Goal: Transaction & Acquisition: Download file/media

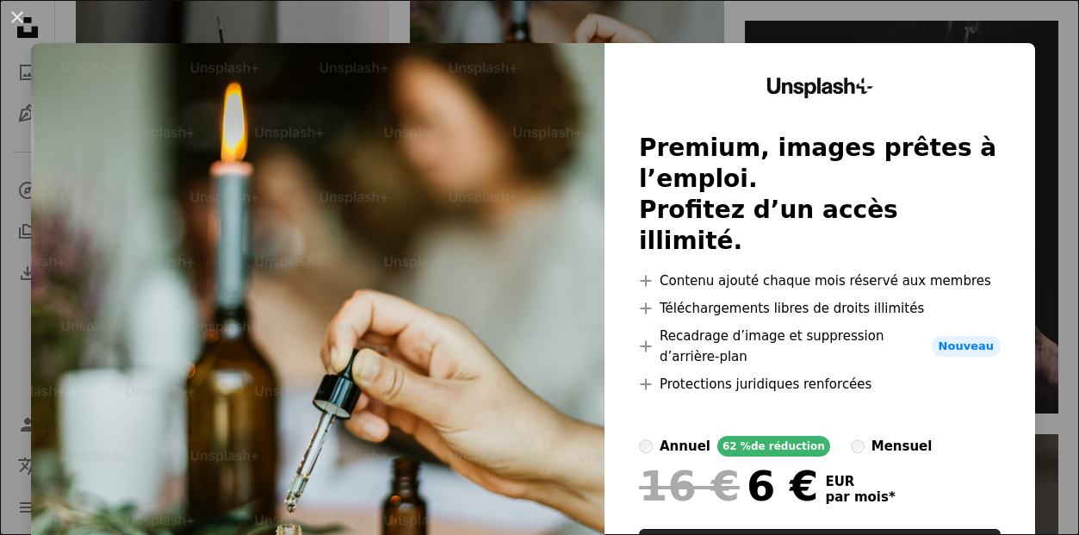
click at [248, 25] on div "An X shape Unsplash+ Premium, images prêtes à l’emploi. Profitez d’un accès ill…" at bounding box center [539, 267] width 1079 height 535
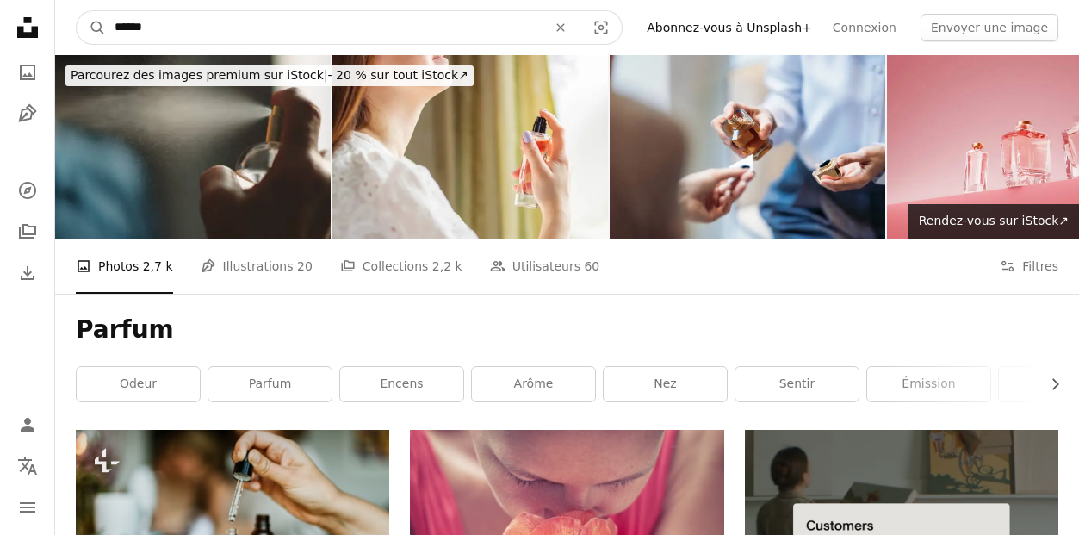
click at [467, 28] on input "******" at bounding box center [324, 27] width 436 height 33
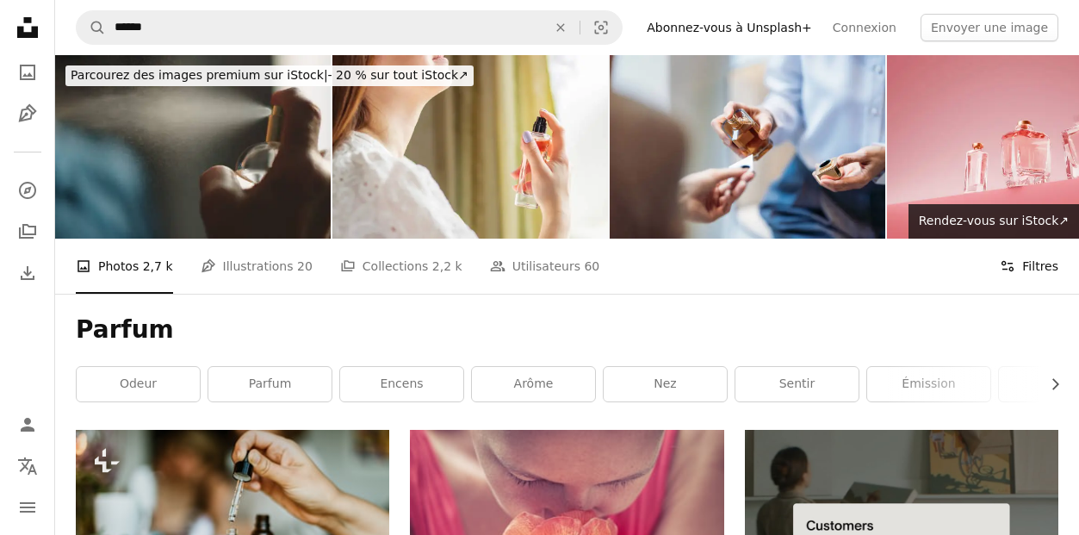
click at [1022, 264] on button "Filters Filtres" at bounding box center [1029, 266] width 59 height 55
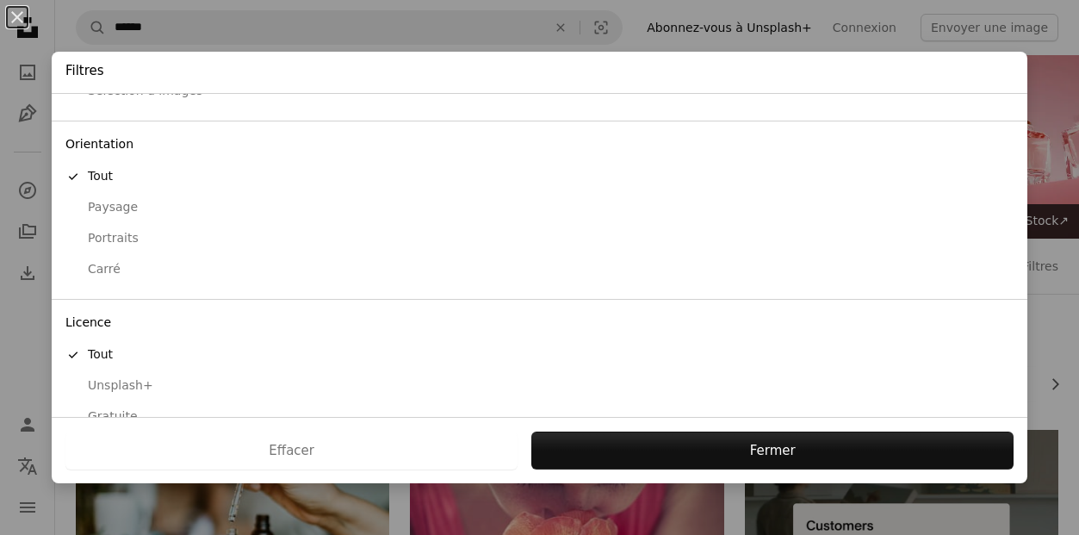
scroll to position [149, 0]
click at [126, 387] on div "Gratuite" at bounding box center [539, 387] width 948 height 17
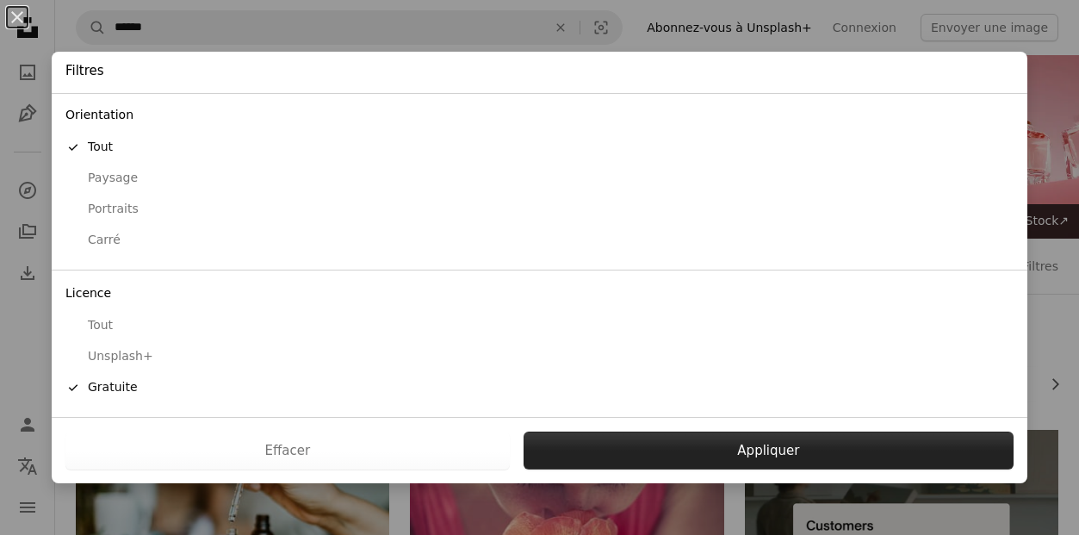
click at [776, 456] on button "Appliquer" at bounding box center [769, 451] width 490 height 38
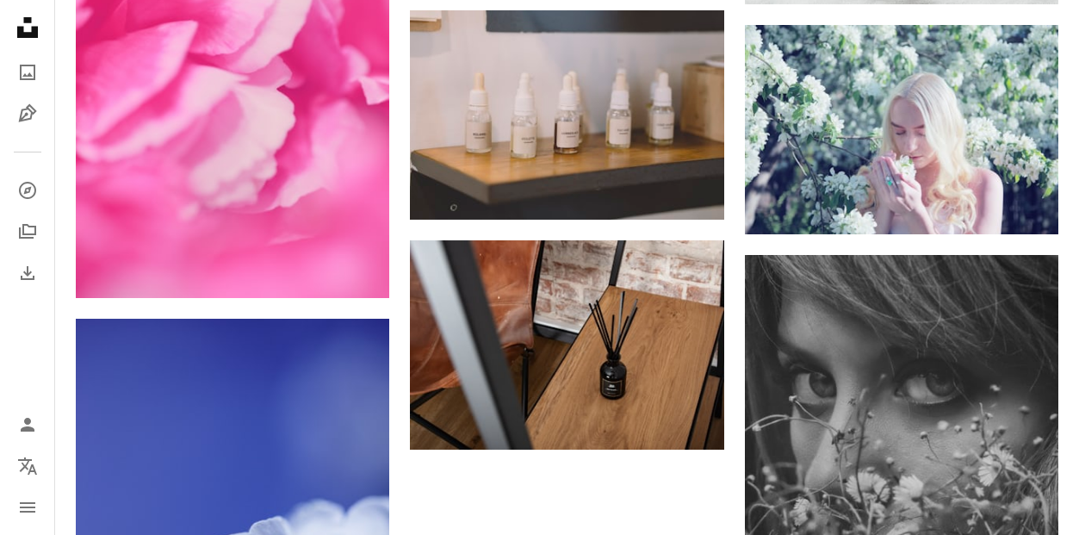
scroll to position [2525, 0]
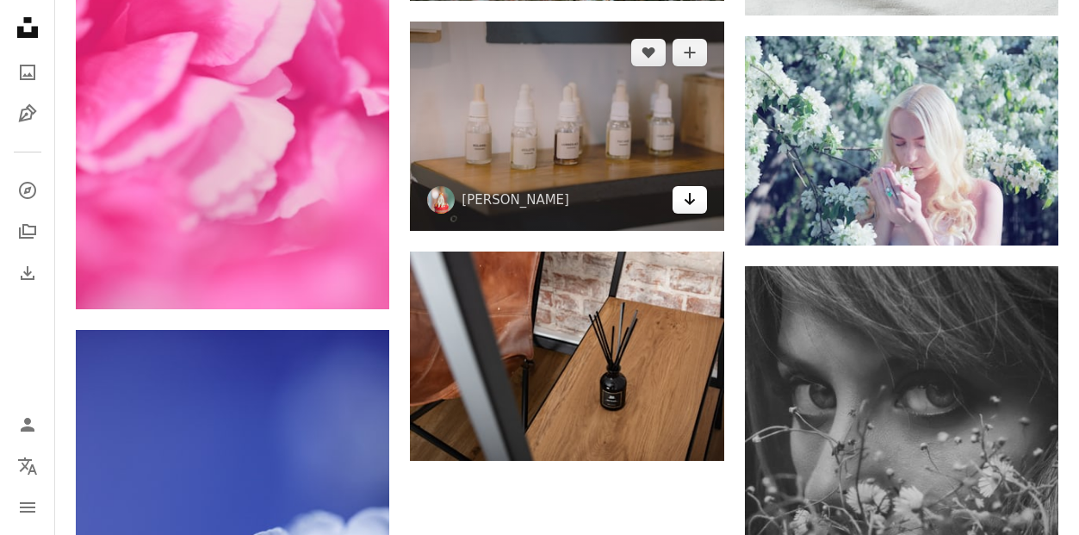
click at [688, 201] on icon "Télécharger" at bounding box center [689, 199] width 11 height 12
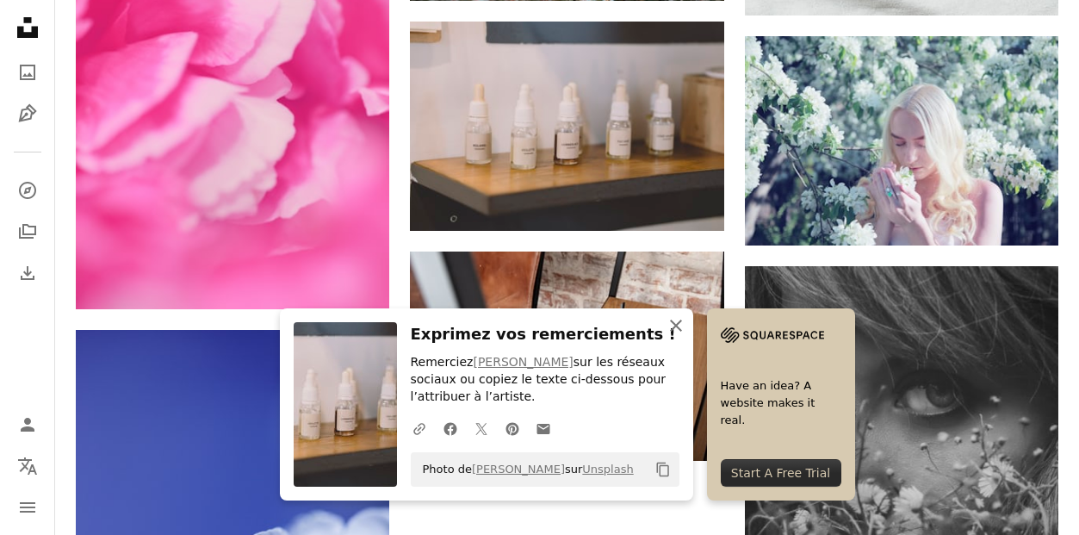
click at [674, 324] on icon "button" at bounding box center [676, 326] width 12 height 12
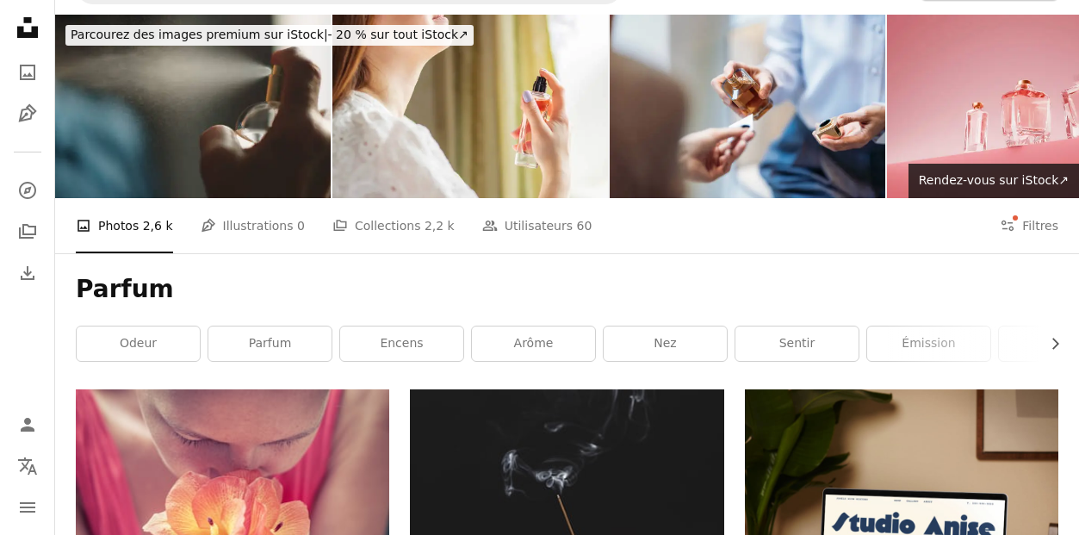
scroll to position [0, 0]
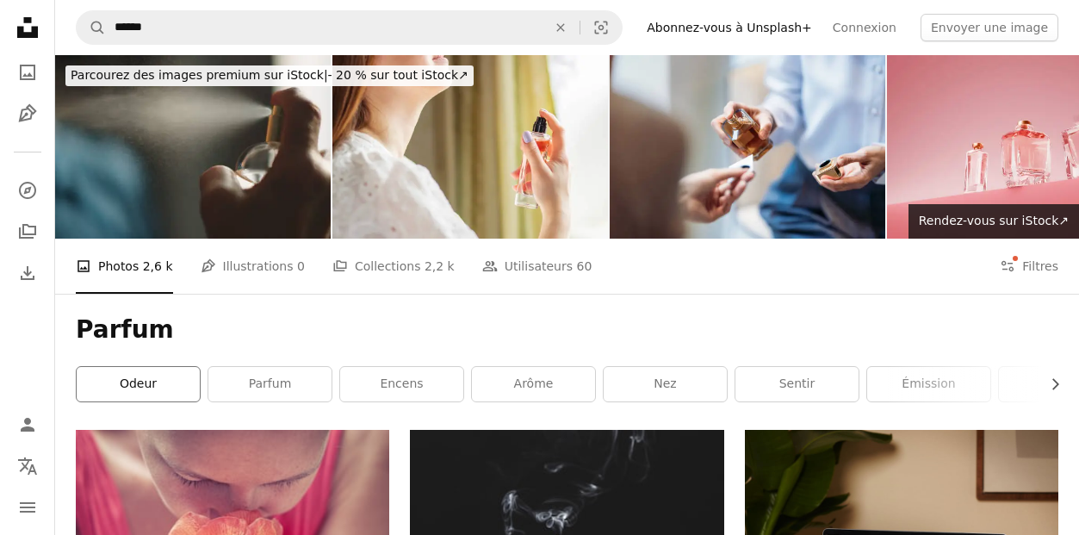
click at [169, 377] on link "odeur" at bounding box center [138, 384] width 123 height 34
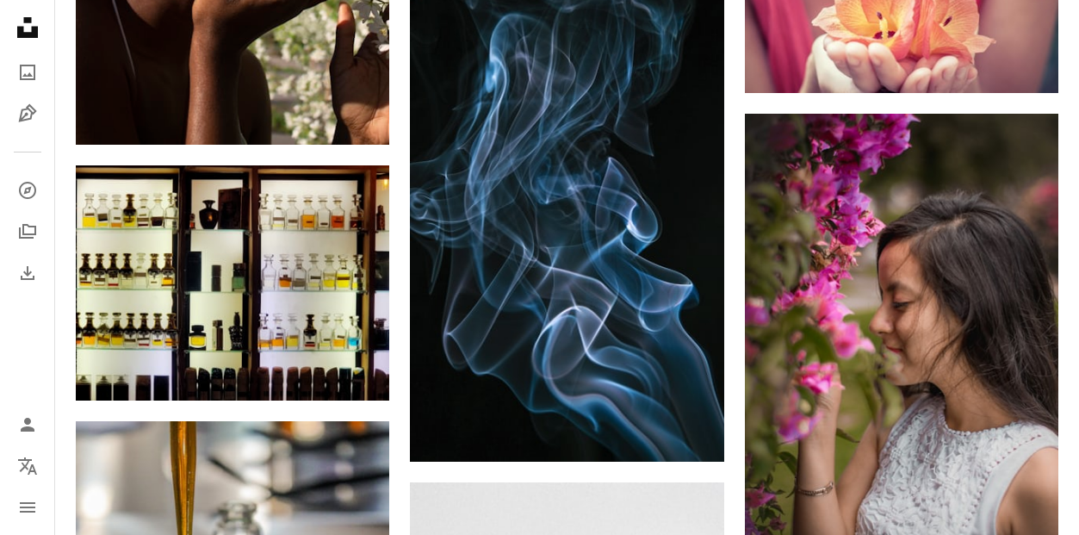
scroll to position [1003, 0]
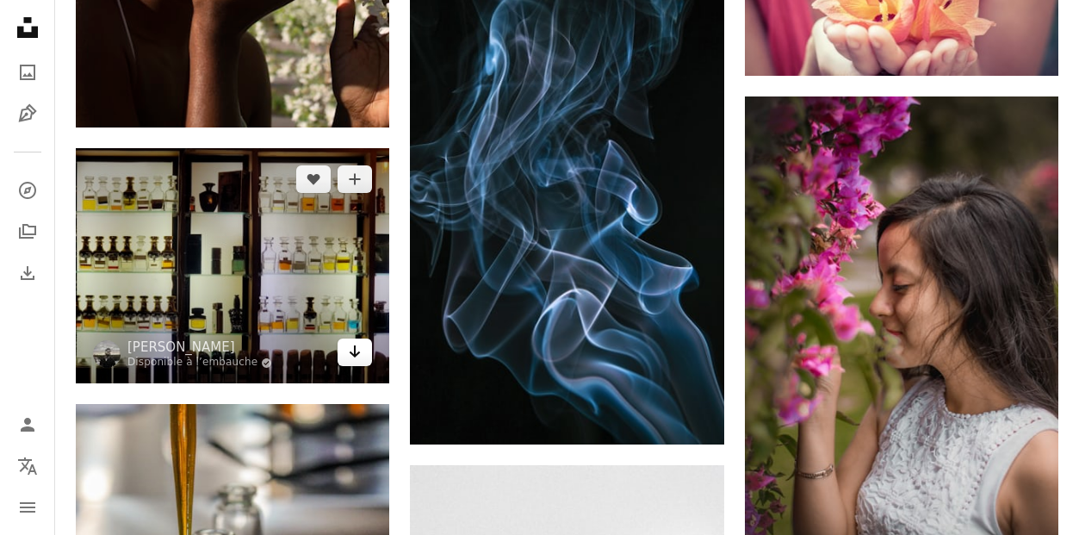
click at [351, 350] on icon "Arrow pointing down" at bounding box center [355, 351] width 14 height 21
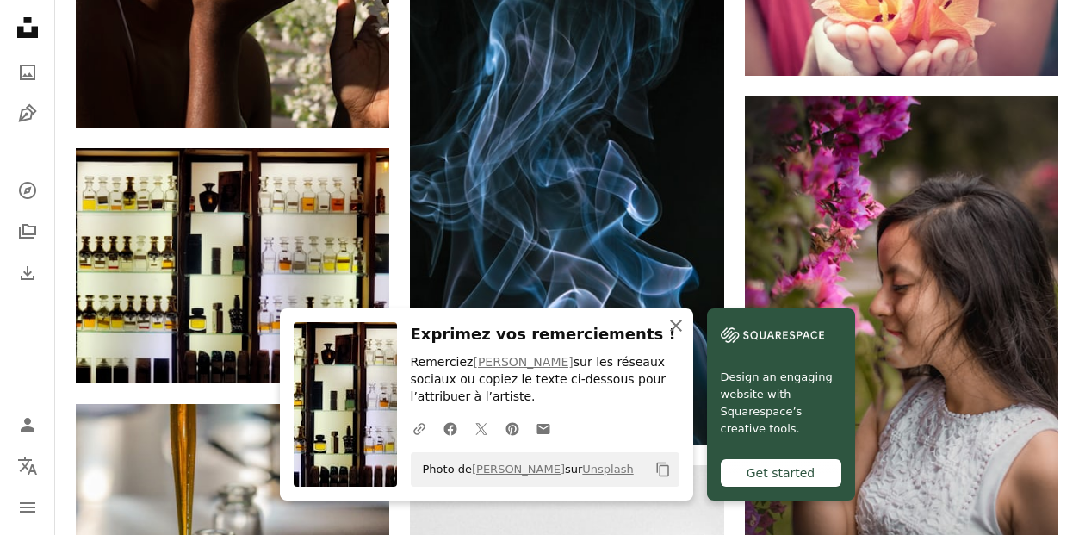
click at [675, 326] on icon "button" at bounding box center [676, 326] width 12 height 12
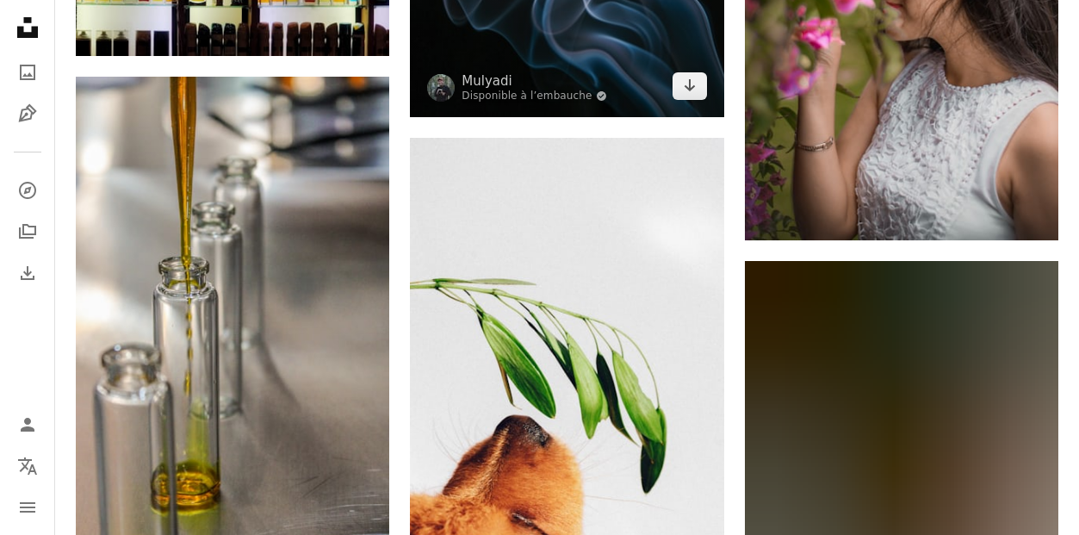
scroll to position [1530, 0]
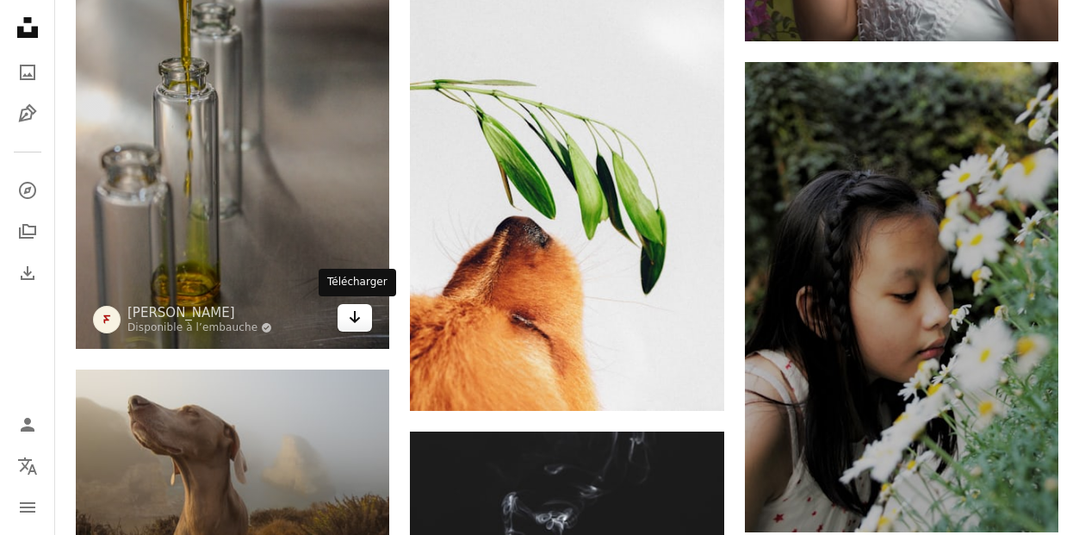
click at [355, 316] on icon "Télécharger" at bounding box center [355, 317] width 11 height 12
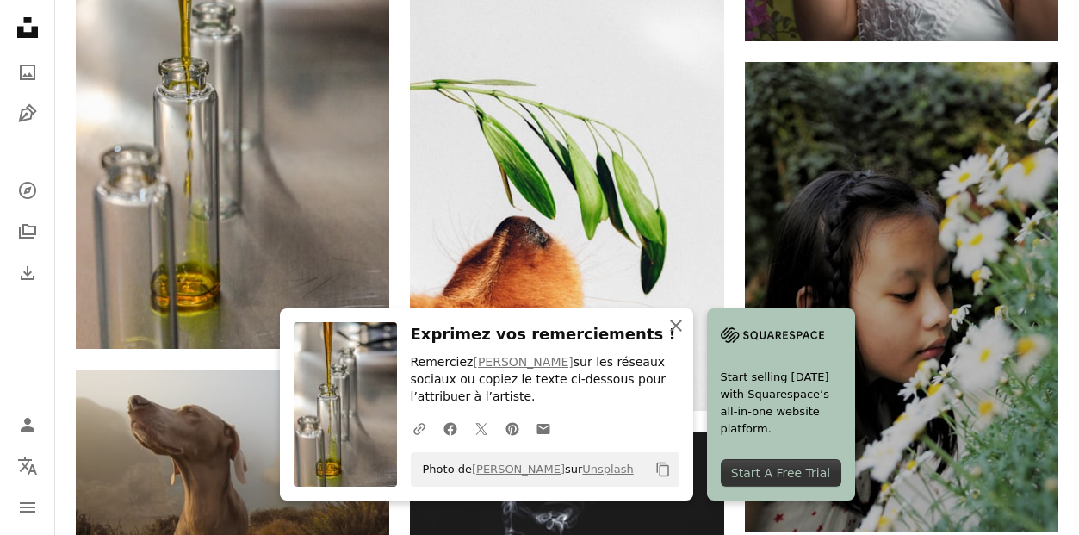
click at [673, 330] on icon "An X shape" at bounding box center [676, 325] width 21 height 21
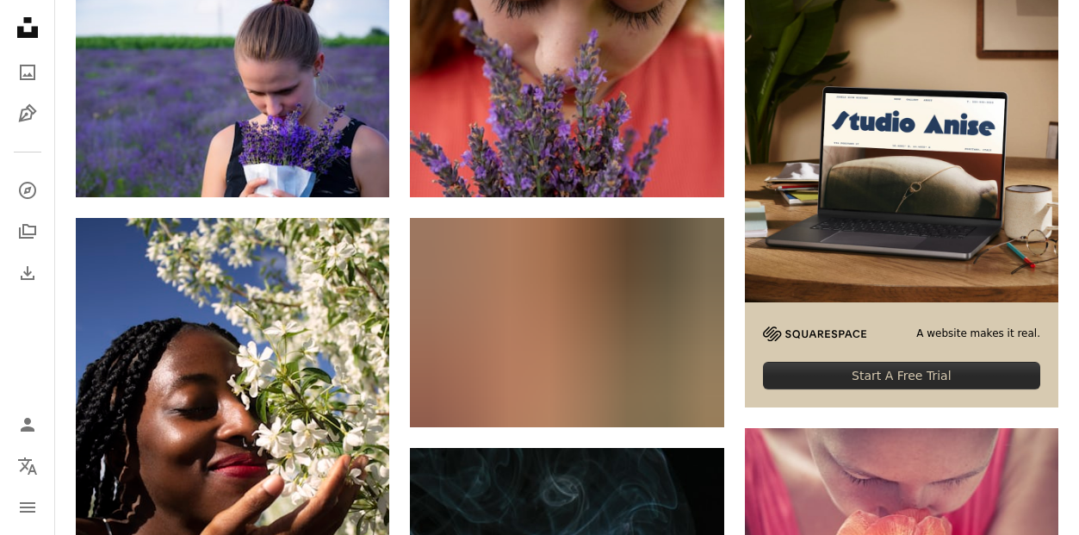
scroll to position [0, 0]
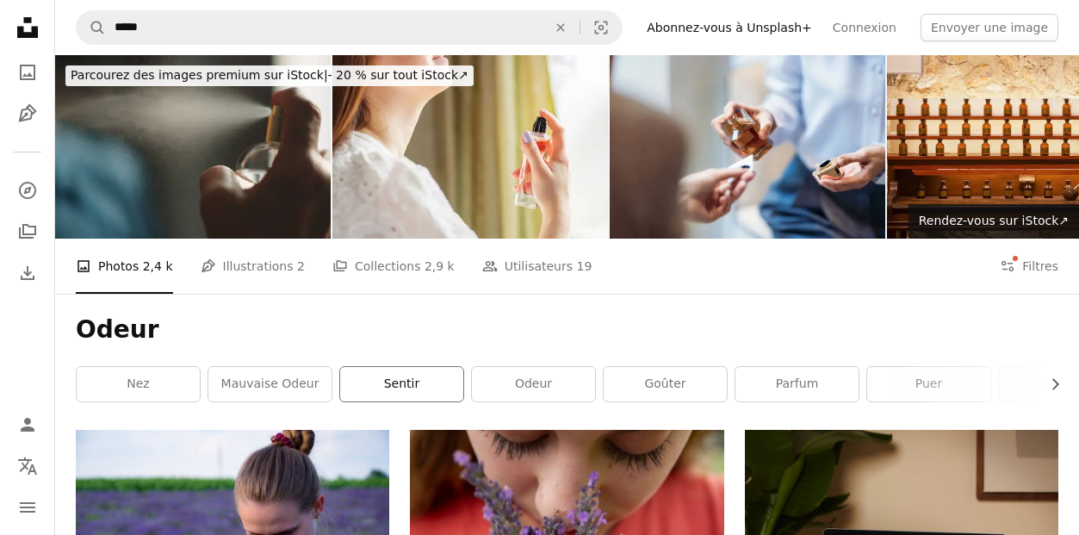
click at [446, 382] on link "Sentir" at bounding box center [401, 384] width 123 height 34
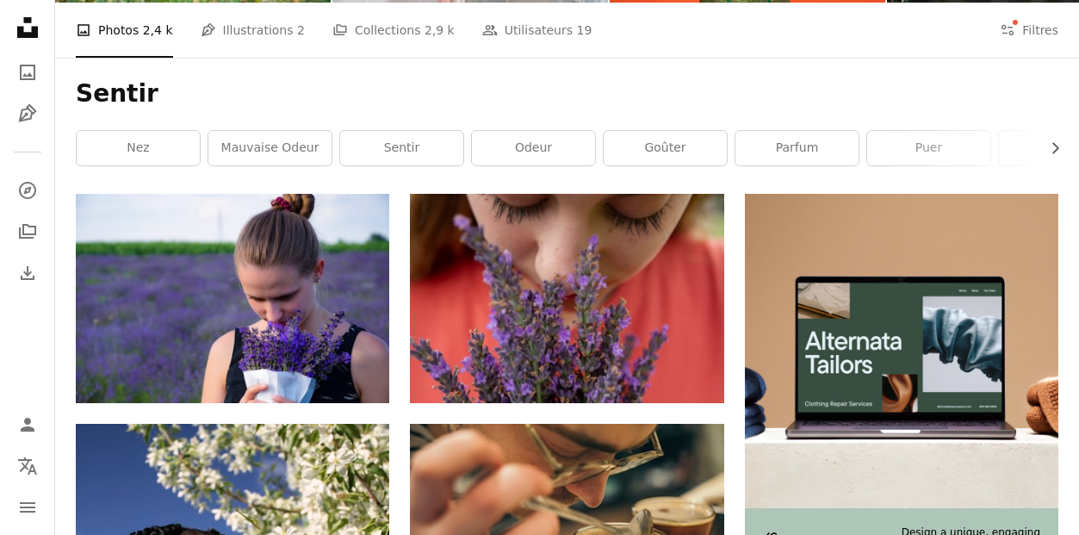
scroll to position [170, 0]
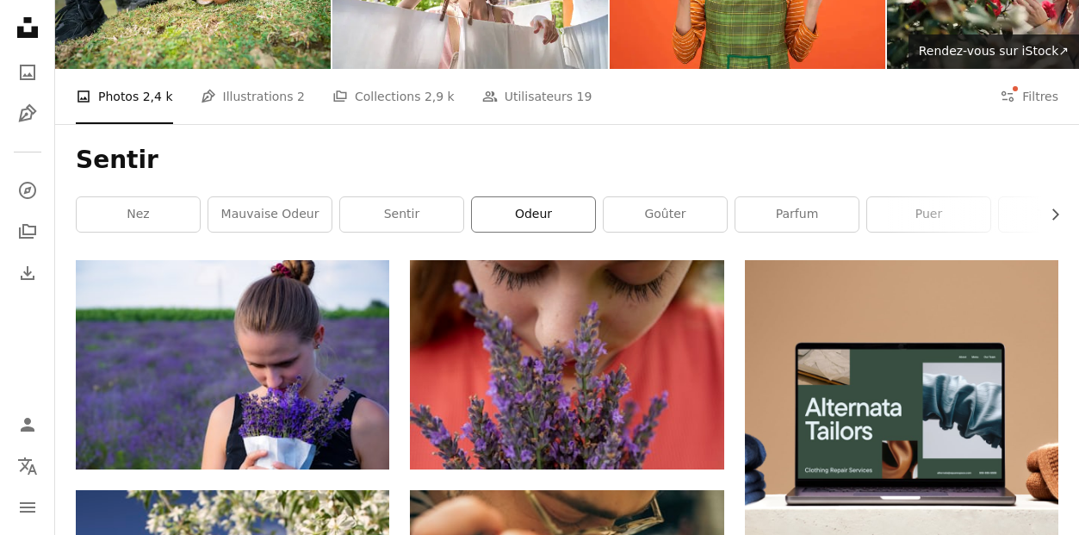
click at [510, 214] on link "odeur" at bounding box center [533, 214] width 123 height 34
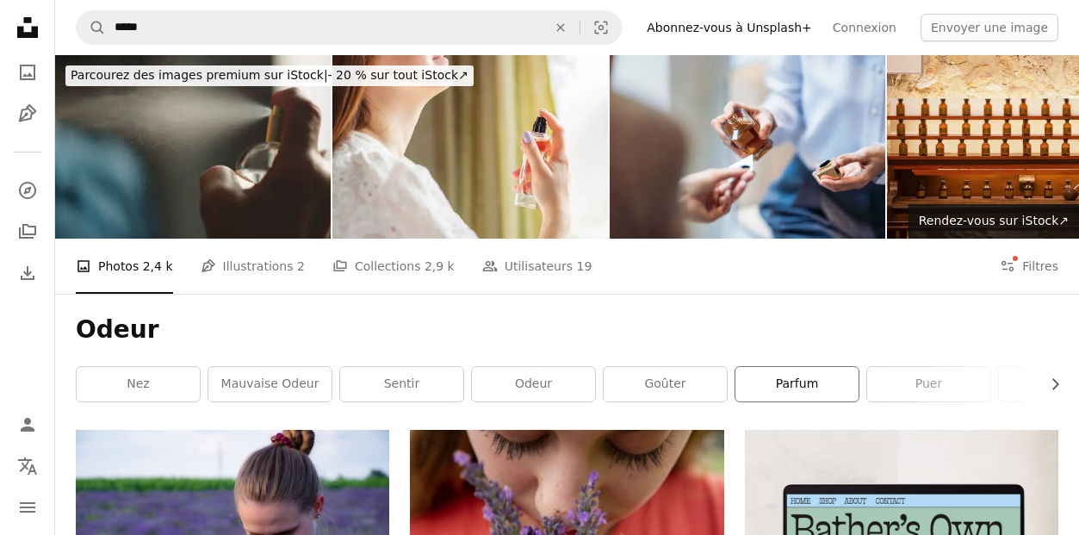
click at [757, 378] on link "parfum" at bounding box center [797, 384] width 123 height 34
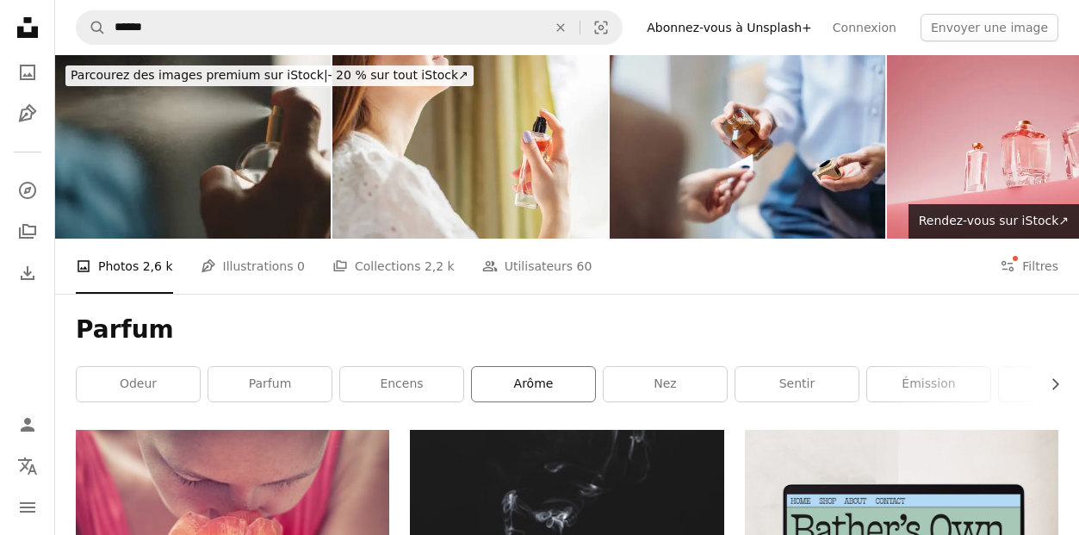
click at [563, 390] on link "arôme" at bounding box center [533, 384] width 123 height 34
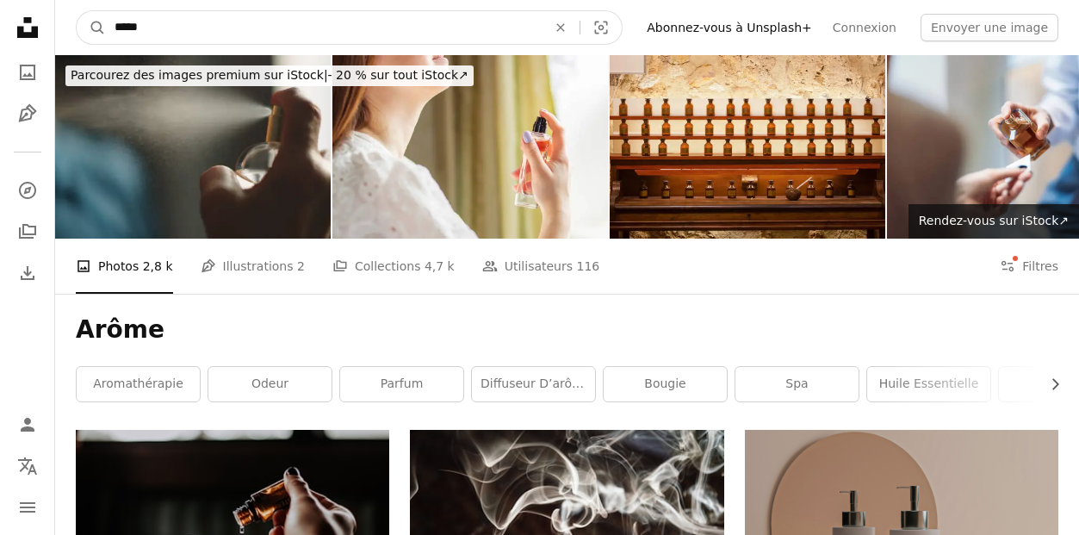
drag, startPoint x: 196, startPoint y: 26, endPoint x: -9, endPoint y: 19, distance: 205.1
type input "******"
click at [77, 11] on button "A magnifying glass" at bounding box center [91, 27] width 29 height 33
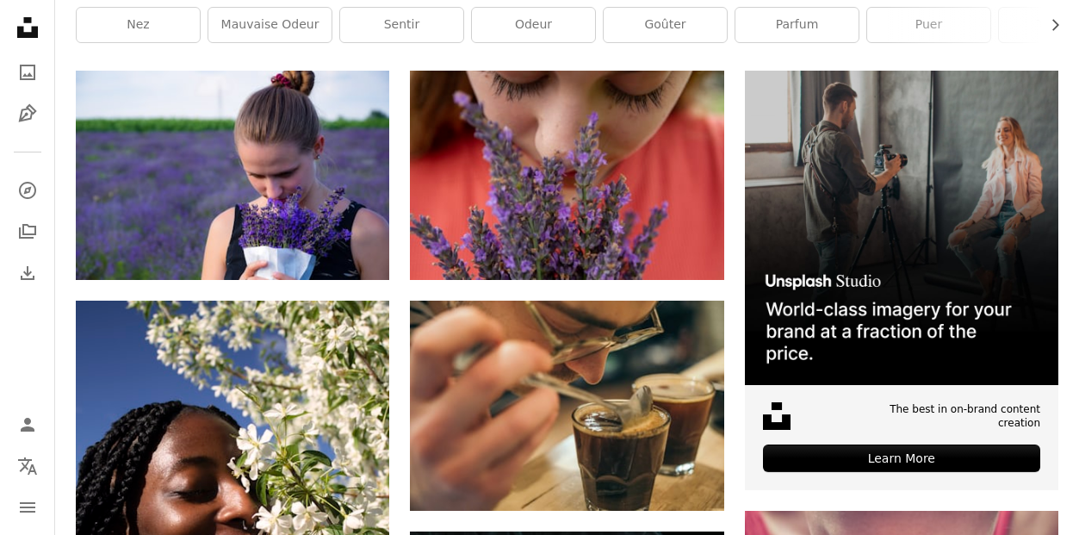
scroll to position [368, 0]
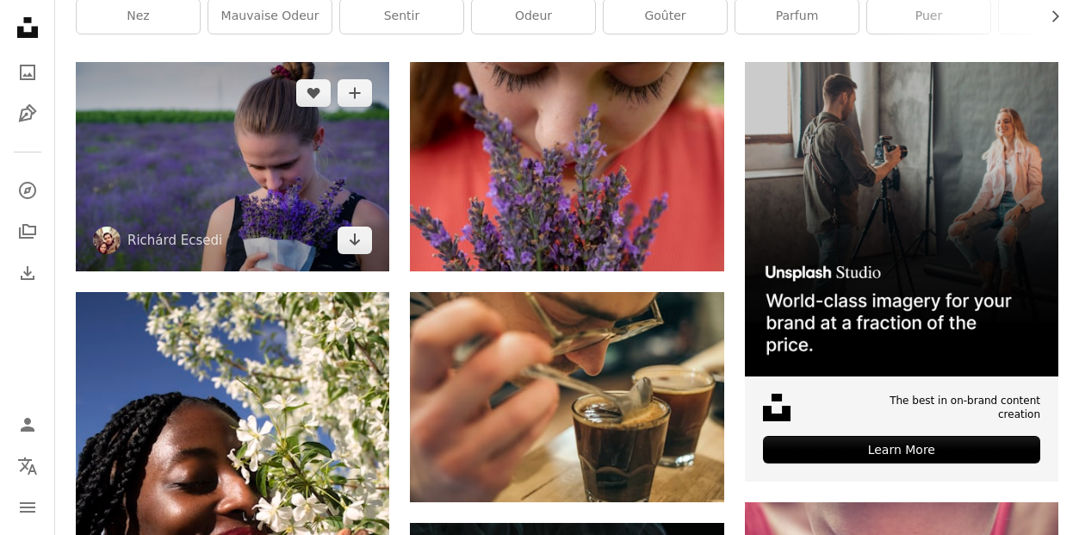
click at [301, 170] on img at bounding box center [233, 166] width 314 height 209
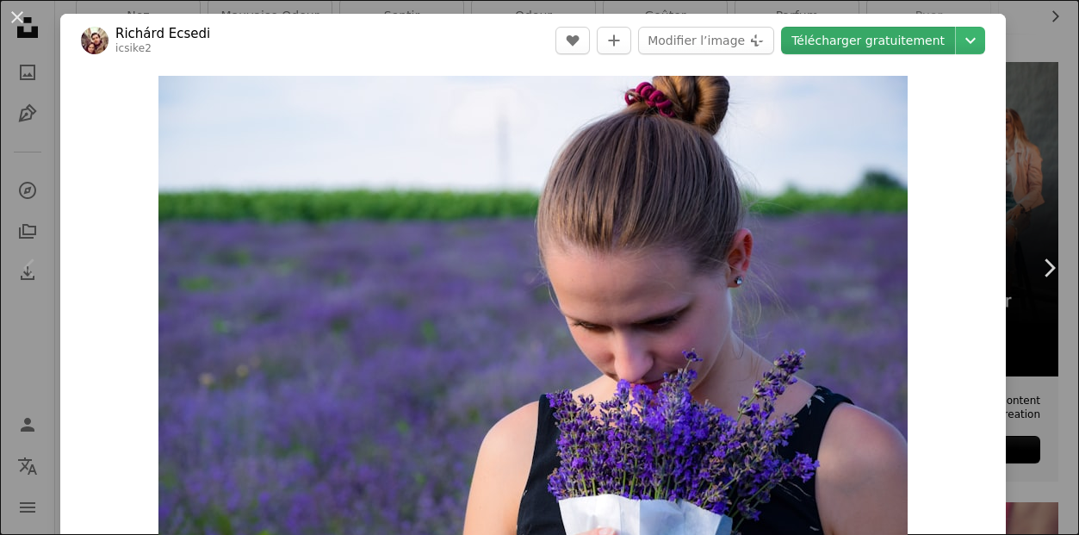
click at [891, 45] on link "Télécharger gratuitement" at bounding box center [868, 41] width 174 height 28
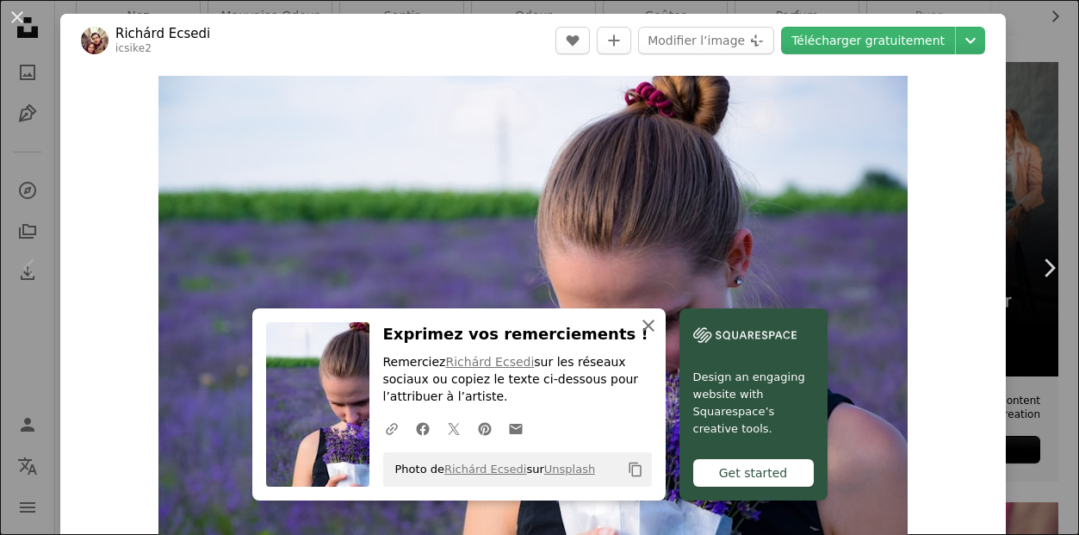
click at [648, 324] on icon "button" at bounding box center [649, 326] width 12 height 12
